Goal: Find specific page/section: Find specific page/section

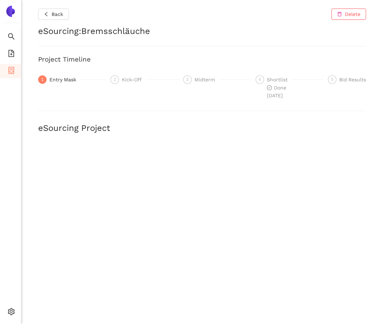
click at [84, 111] on div at bounding box center [202, 111] width 328 height 0
click at [13, 73] on icon "container" at bounding box center [11, 70] width 6 height 7
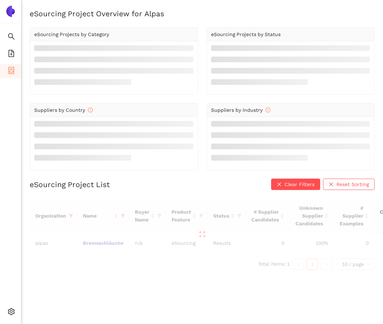
scroll to position [8, 0]
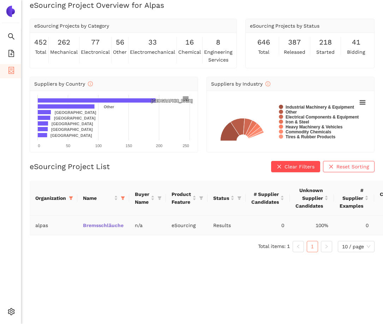
click at [0, 0] on link "Bremsschläuche" at bounding box center [0, 0] width 0 height 0
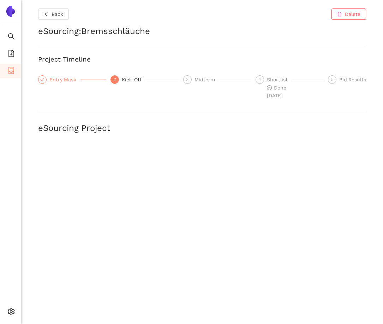
click at [69, 80] on div "Entry Mask" at bounding box center [64, 79] width 31 height 8
click at [15, 32] on li "Search" at bounding box center [10, 37] width 21 height 14
